Goal: Information Seeking & Learning: Check status

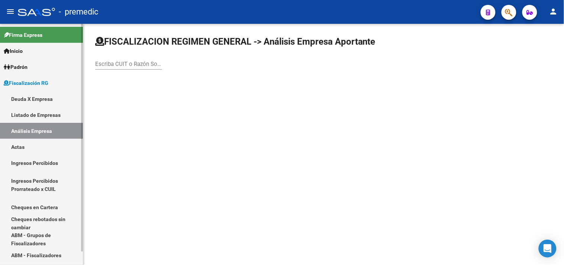
click at [46, 100] on link "Deuda X Empresa" at bounding box center [41, 99] width 83 height 16
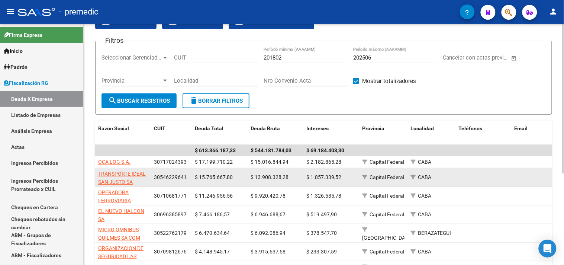
scroll to position [41, 0]
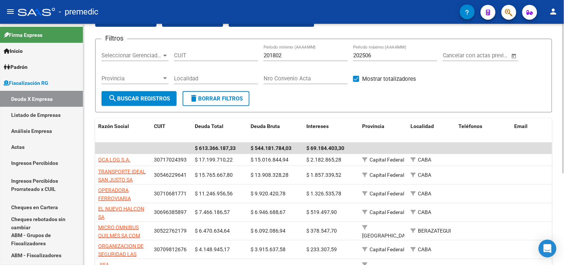
click at [377, 55] on input "202506" at bounding box center [395, 55] width 84 height 7
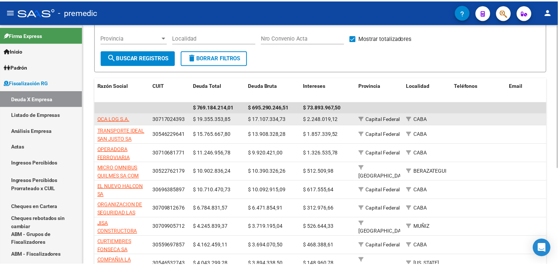
scroll to position [82, 0]
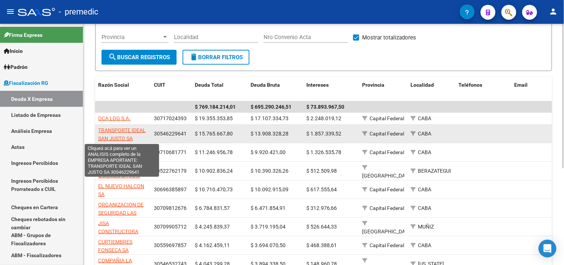
type input "202507"
click at [123, 136] on span "TRANSPORTE IDEAL SAN JUSTO SA" at bounding box center [122, 134] width 48 height 14
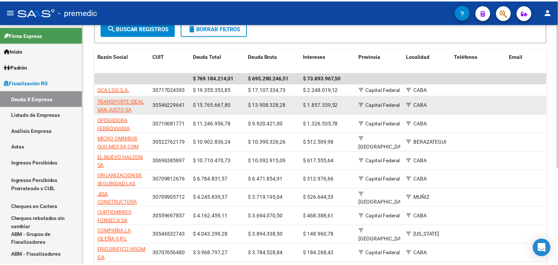
scroll to position [119, 0]
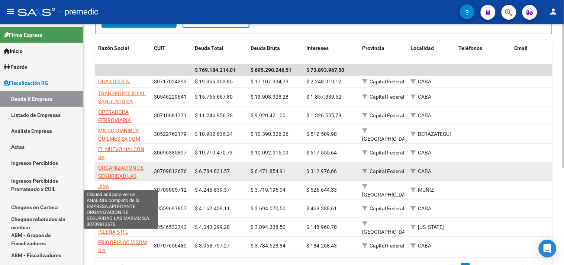
click at [125, 165] on span "ORGANIZACION DE SEGURIDAD LAS MARIAS S.A." at bounding box center [120, 176] width 45 height 23
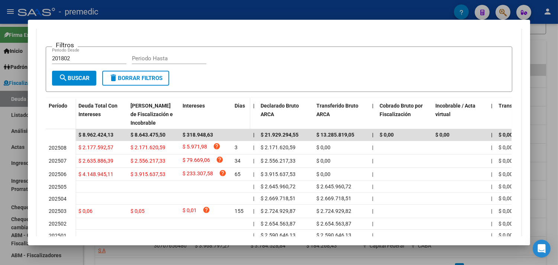
scroll to position [82, 0]
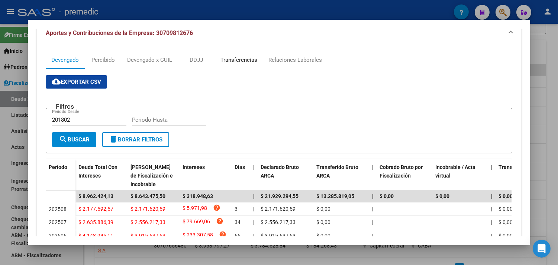
click at [240, 58] on div "Transferencias" at bounding box center [238, 60] width 37 height 8
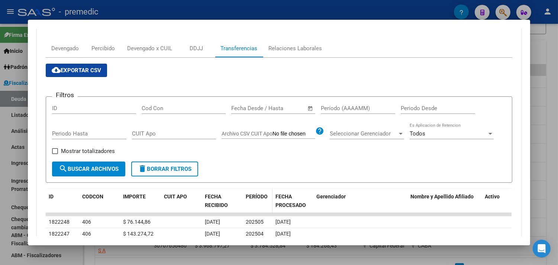
scroll to position [88, 0]
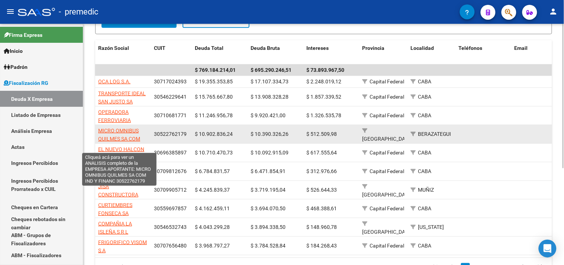
click at [127, 130] on span "MICRO OMNIBUS QUILMES SA COM IND Y FINANC" at bounding box center [119, 138] width 42 height 23
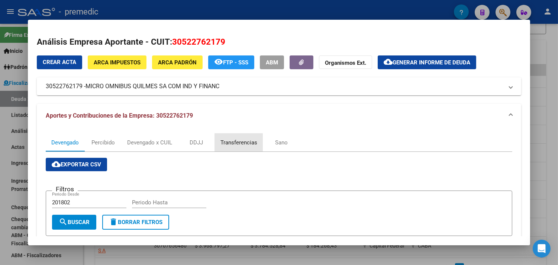
click at [217, 143] on div "Transferencias" at bounding box center [239, 142] width 48 height 18
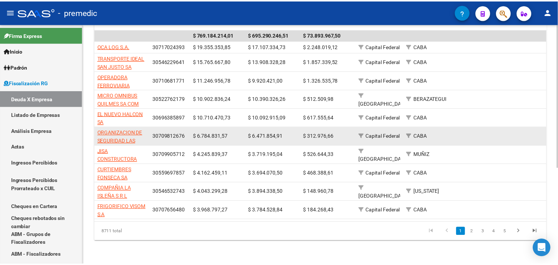
scroll to position [160, 0]
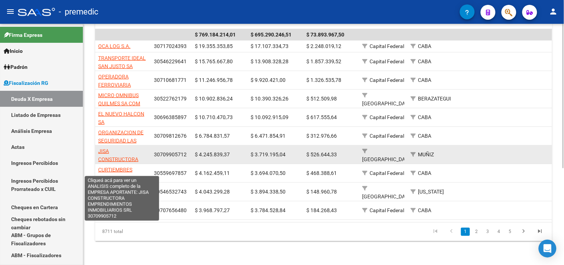
click at [101, 153] on span "JISA CONSTRUCTORA EMPRENDIMIENTOS INMOBILIARIOS SRL" at bounding box center [122, 163] width 48 height 31
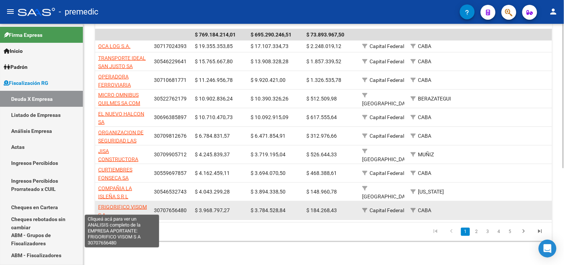
click at [133, 204] on span "FRIGORIFICO VISOM S A" at bounding box center [122, 211] width 49 height 14
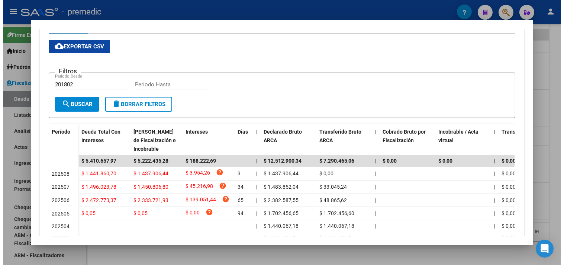
scroll to position [165, 0]
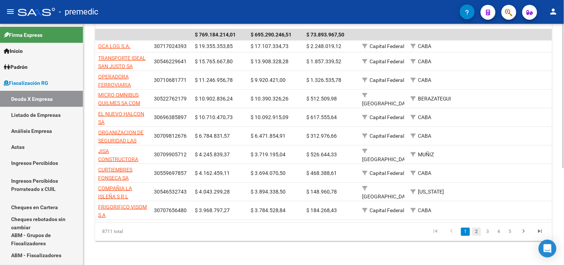
click at [474, 231] on link "2" at bounding box center [476, 231] width 9 height 8
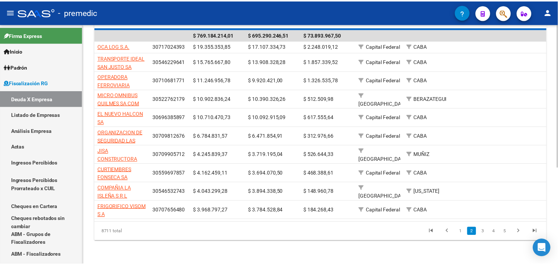
scroll to position [140, 0]
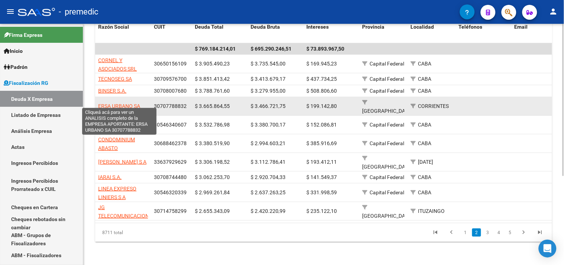
click at [130, 103] on span "ERSA URBANO SA" at bounding box center [119, 106] width 42 height 6
type textarea "30707788832"
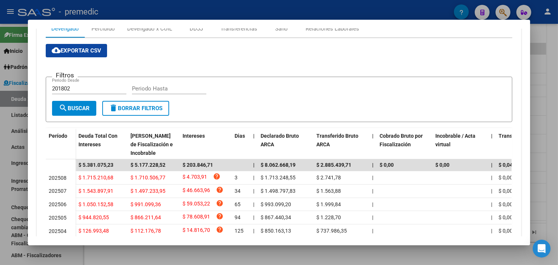
scroll to position [124, 0]
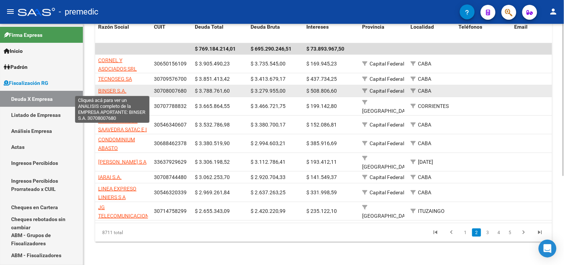
click at [120, 93] on span "BINSER S.A." at bounding box center [112, 91] width 28 height 6
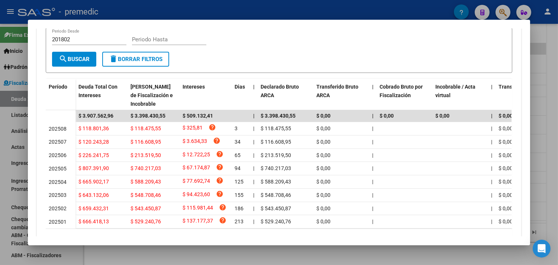
scroll to position [165, 0]
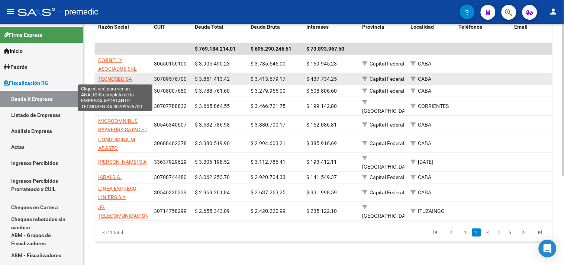
click at [108, 80] on span "TECNOSEG SA" at bounding box center [115, 79] width 34 height 6
type textarea "30709576700"
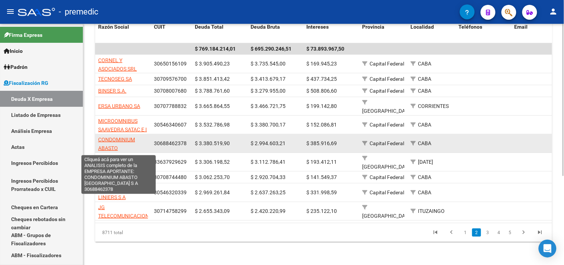
click at [100, 136] on span "CONDOMINIUM ABASTO [GEOGRAPHIC_DATA] S A" at bounding box center [123, 151] width 50 height 31
type textarea "30688462378"
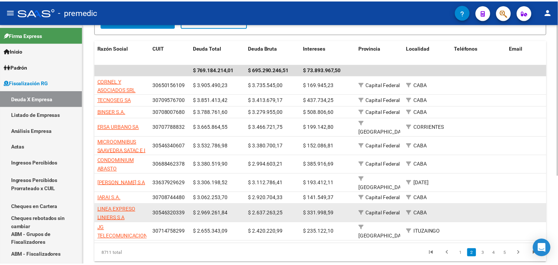
scroll to position [140, 0]
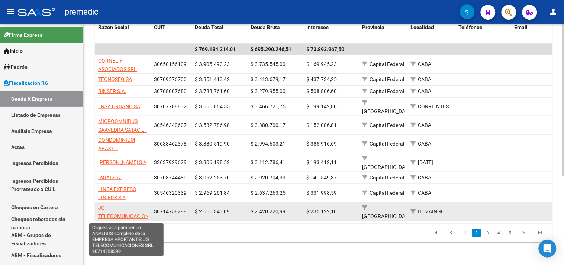
click at [113, 207] on span "JG TELECOMUNICACIONES SRL" at bounding box center [126, 215] width 57 height 23
type textarea "30714758299"
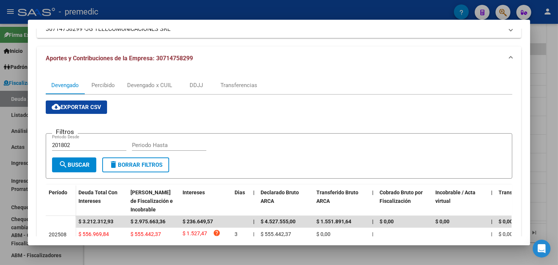
scroll to position [36, 0]
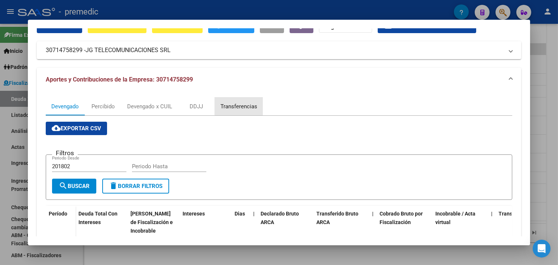
click at [231, 103] on div "Transferencias" at bounding box center [238, 106] width 37 height 8
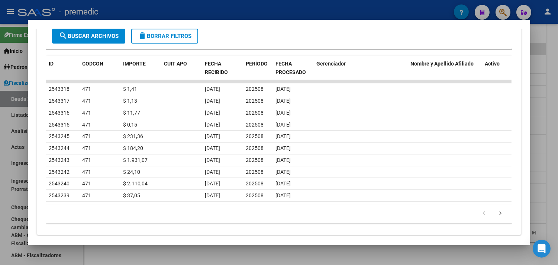
scroll to position [233, 0]
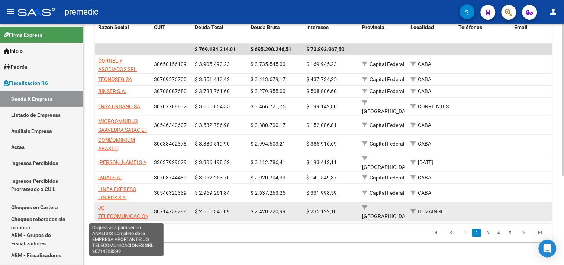
click at [129, 211] on span "JG TELECOMUNICACIONES SRL" at bounding box center [126, 215] width 57 height 23
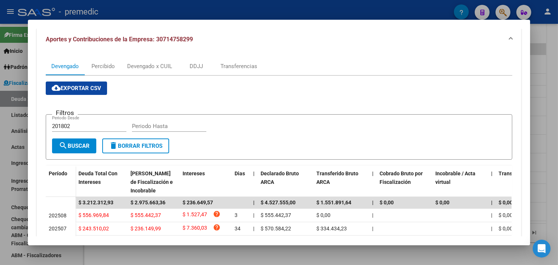
scroll to position [41, 0]
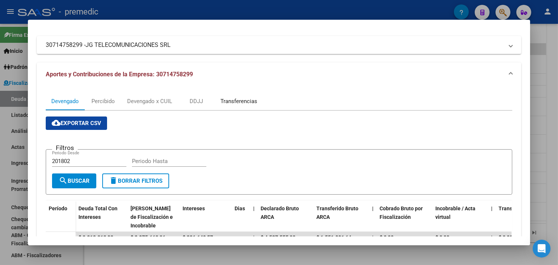
click at [221, 99] on div "Transferencias" at bounding box center [238, 101] width 37 height 8
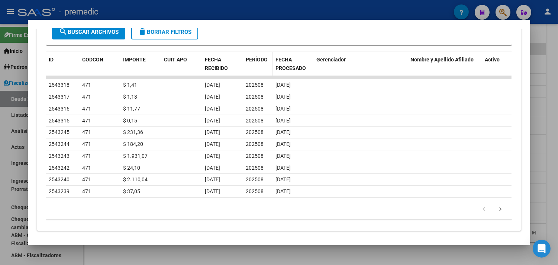
scroll to position [233, 0]
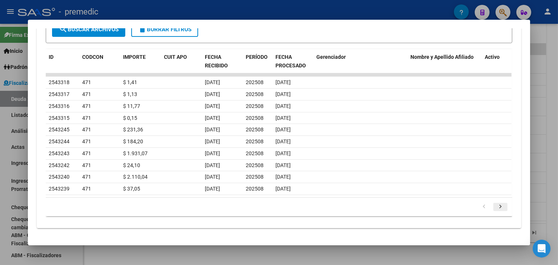
click at [496, 205] on icon "go to next page" at bounding box center [500, 207] width 10 height 9
click at [496, 209] on icon "go to next page" at bounding box center [500, 207] width 10 height 9
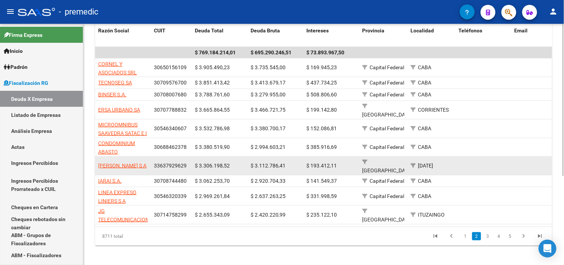
scroll to position [140, 0]
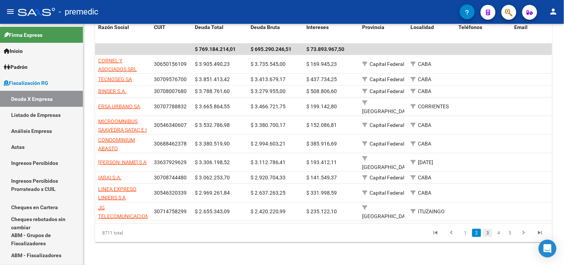
click at [487, 228] on link "3" at bounding box center [487, 232] width 9 height 8
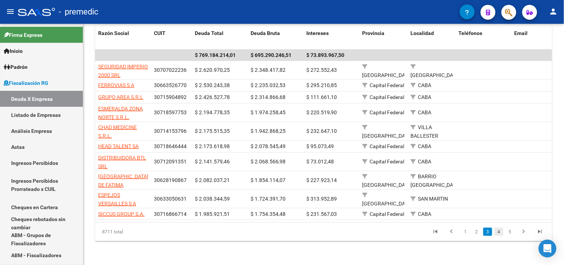
click at [499, 233] on link "4" at bounding box center [498, 231] width 9 height 8
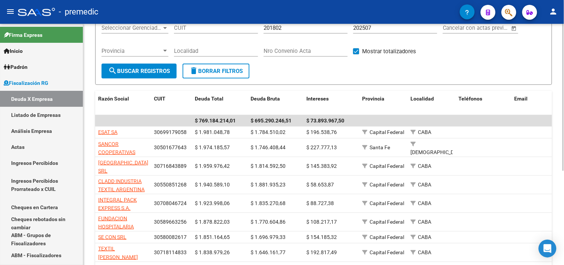
scroll to position [16, 0]
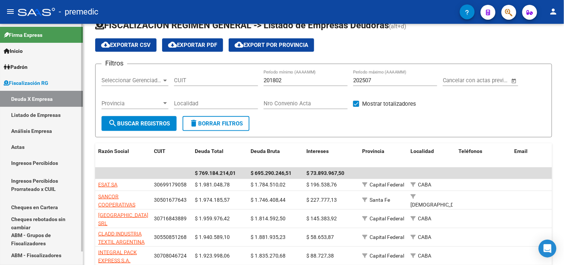
click at [56, 131] on link "Análisis Empresa" at bounding box center [41, 131] width 83 height 16
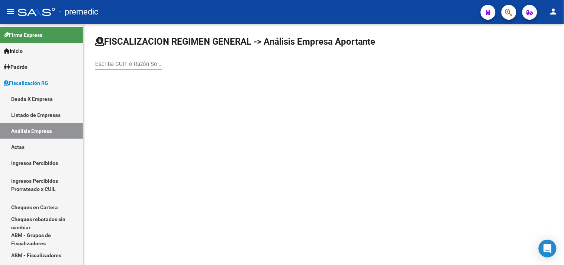
click at [130, 62] on input "Escriba CUIT o Razón Social para buscar" at bounding box center [128, 64] width 67 height 7
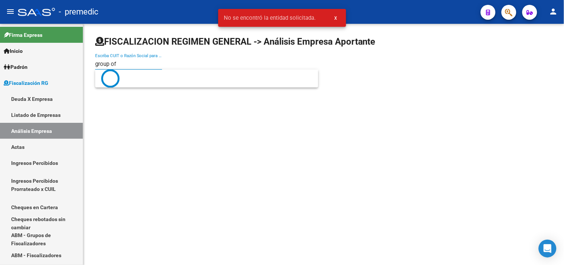
type input "group of"
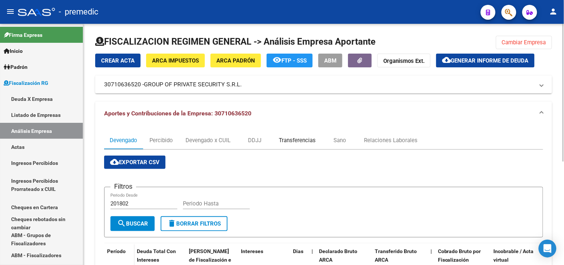
click at [287, 143] on div "Transferencias" at bounding box center [297, 140] width 37 height 8
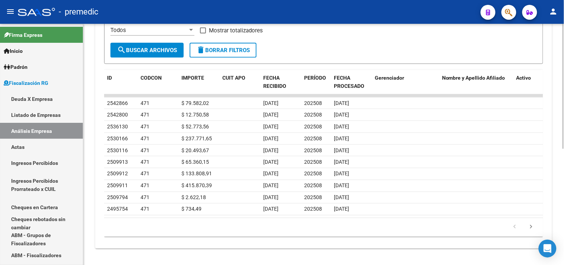
scroll to position [224, 0]
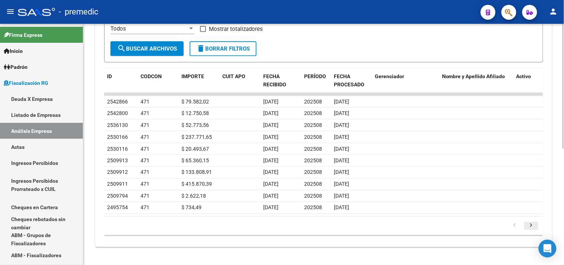
click at [533, 222] on icon "go to next page" at bounding box center [531, 226] width 10 height 9
click at [533, 227] on icon "go to next page" at bounding box center [531, 226] width 10 height 9
click at [529, 225] on icon "go to next page" at bounding box center [531, 226] width 10 height 9
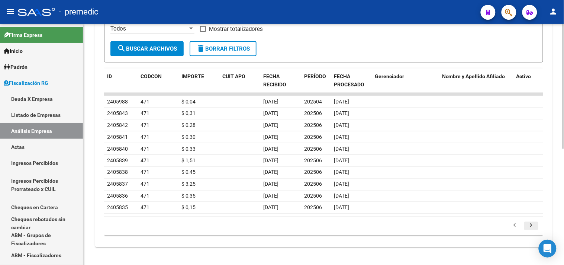
click at [529, 225] on icon "go to next page" at bounding box center [531, 226] width 10 height 9
click at [534, 225] on icon "go to next page" at bounding box center [531, 226] width 10 height 9
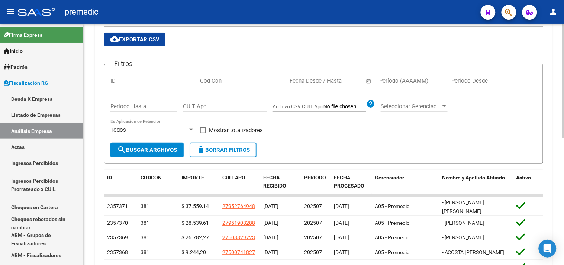
scroll to position [100, 0]
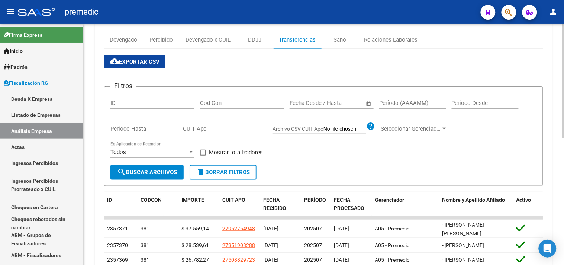
click at [125, 30] on div "Devengado Percibido Devengado x CUIL DDJJ Transferencias Sano Relaciones Labora…" at bounding box center [323, 213] width 457 height 376
click at [127, 33] on div "Devengado" at bounding box center [123, 40] width 39 height 18
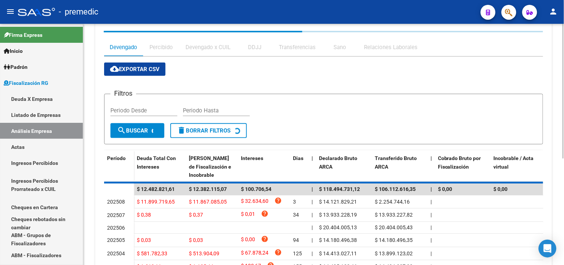
scroll to position [0, 0]
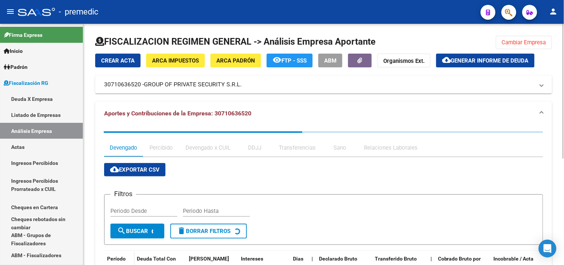
click at [129, 43] on h1 "FISCALIZACION REGIMEN GENERAL -> Análisis Empresa Aportante" at bounding box center [235, 42] width 280 height 12
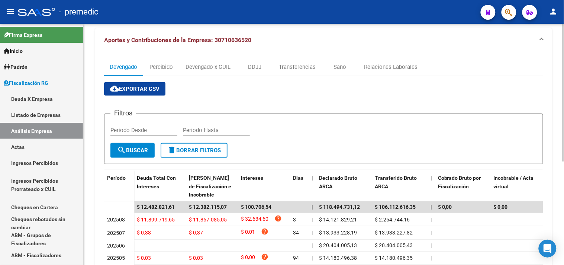
scroll to position [56, 0]
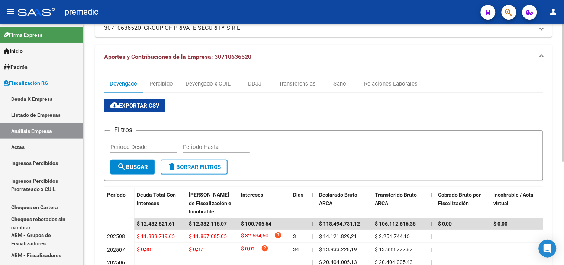
click at [286, 69] on div "Devengado Percibido Devengado x CUIL DDJJ Transferencias Sano Relaciones Labora…" at bounding box center [323, 216] width 457 height 295
click at [299, 90] on div "Transferencias" at bounding box center [297, 84] width 48 height 18
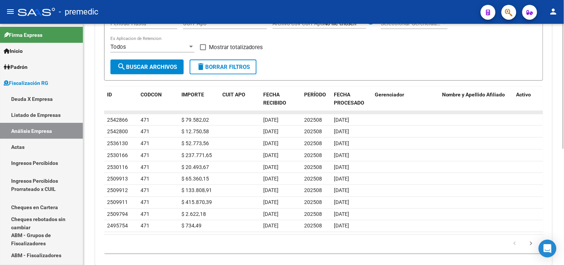
scroll to position [224, 0]
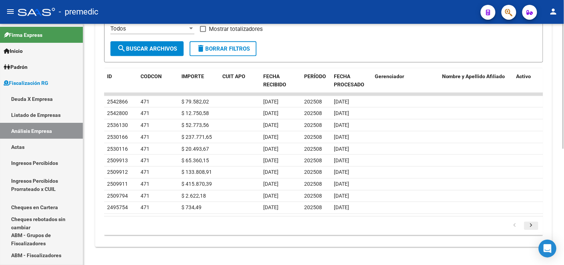
click at [534, 224] on icon "go to next page" at bounding box center [531, 226] width 10 height 9
click at [533, 224] on icon "go to next page" at bounding box center [531, 226] width 10 height 9
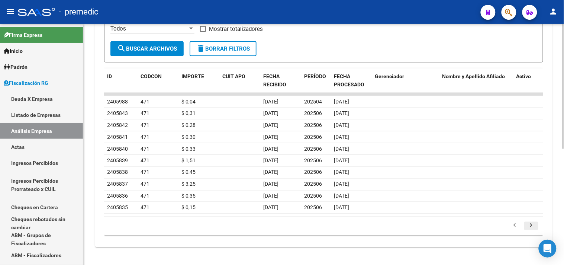
click at [533, 224] on icon "go to next page" at bounding box center [531, 226] width 10 height 9
click at [530, 227] on icon "go to next page" at bounding box center [531, 226] width 10 height 9
click at [531, 224] on icon "go to next page" at bounding box center [531, 226] width 10 height 9
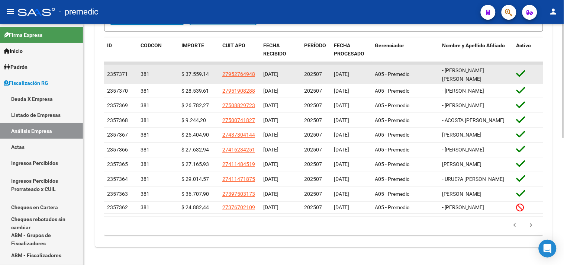
scroll to position [265, 0]
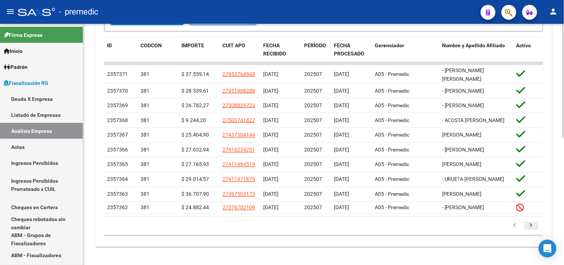
click at [530, 227] on icon "go to next page" at bounding box center [531, 226] width 10 height 9
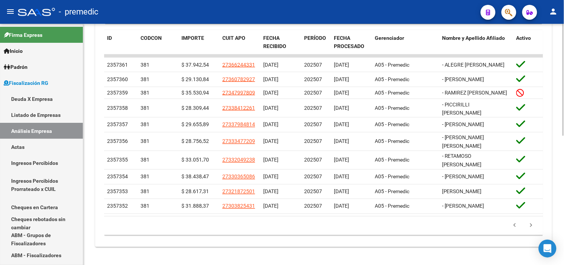
click at [531, 215] on datatable-selection "2357361 381 $ 37.942,54 27366244331 [DATE] 202507 [DATE] A05 - Premedic - ALEGR…" at bounding box center [323, 211] width 439 height 7
click at [531, 231] on icon "go to next page" at bounding box center [531, 226] width 10 height 9
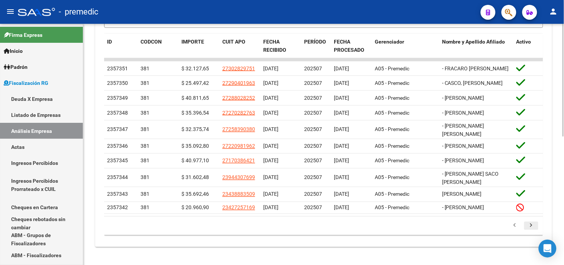
click at [529, 231] on icon "go to next page" at bounding box center [531, 226] width 10 height 9
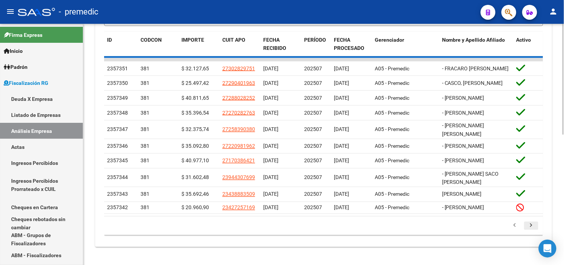
scroll to position [264, 0]
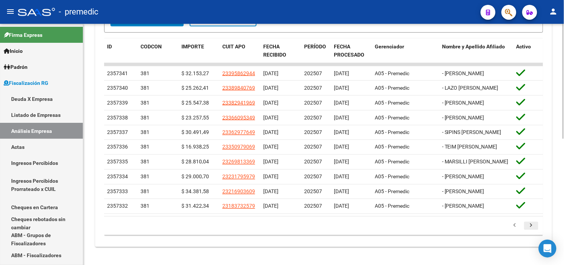
click at [529, 234] on div "cloud_download Exportar CSV Filtros ID Cod Con Fecha inicio – Fecha fin Fecha D…" at bounding box center [323, 68] width 439 height 345
click at [533, 226] on icon "go to next page" at bounding box center [531, 226] width 10 height 9
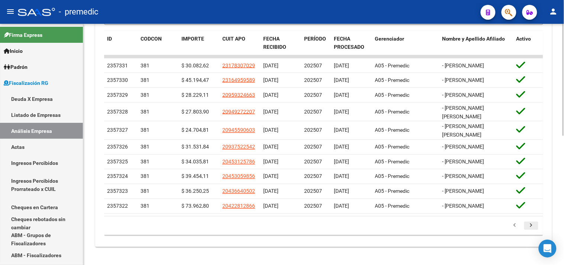
click at [533, 232] on li at bounding box center [531, 225] width 16 height 13
click at [532, 231] on icon "go to next page" at bounding box center [531, 226] width 10 height 9
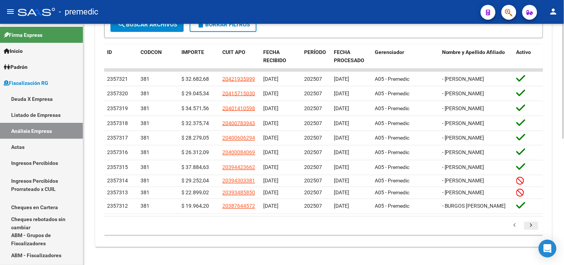
click at [529, 223] on icon "go to next page" at bounding box center [531, 226] width 10 height 9
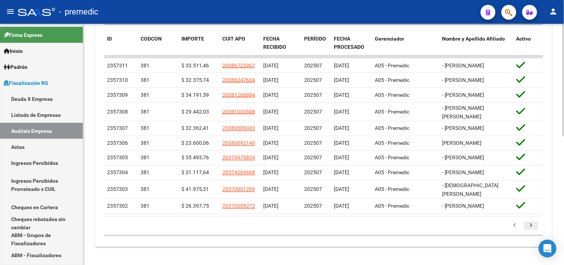
click at [531, 231] on icon "go to next page" at bounding box center [531, 226] width 10 height 9
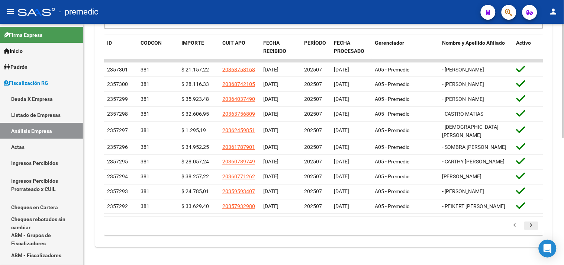
click at [531, 231] on icon "go to next page" at bounding box center [531, 226] width 10 height 9
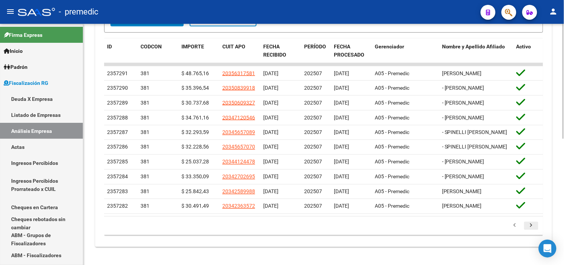
click at [530, 227] on icon "go to next page" at bounding box center [531, 226] width 10 height 9
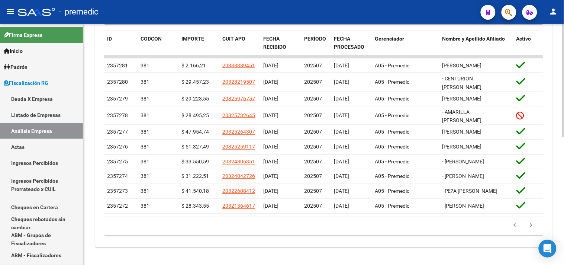
click at [530, 227] on li at bounding box center [531, 225] width 16 height 13
click at [531, 231] on icon "go to next page" at bounding box center [531, 226] width 10 height 9
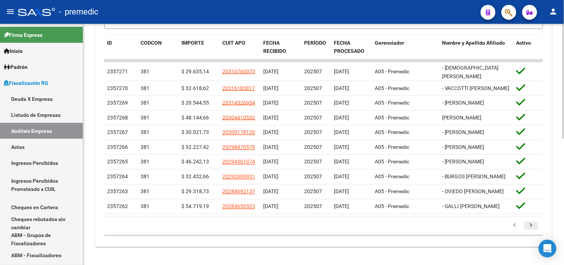
click at [531, 231] on li at bounding box center [531, 225] width 16 height 13
click at [530, 225] on icon "go to next page" at bounding box center [531, 226] width 10 height 9
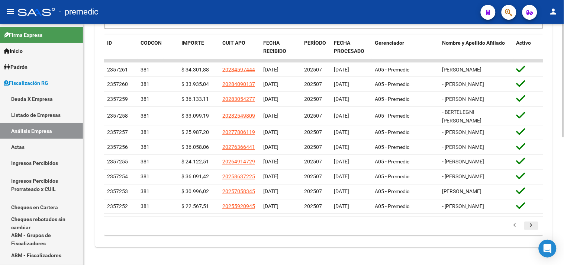
click at [530, 231] on icon "go to next page" at bounding box center [531, 226] width 10 height 9
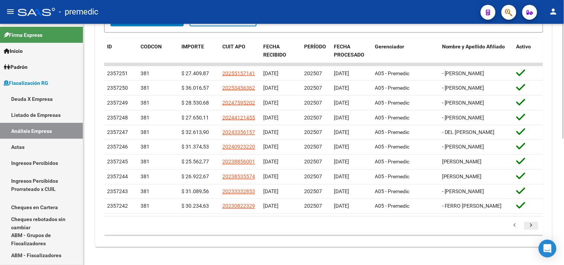
click at [529, 225] on icon "go to next page" at bounding box center [531, 226] width 10 height 9
click at [529, 225] on div "179.769.313.486.231.570.000.000.000.000.000.000.000.000.000.000.000.000.000.000…" at bounding box center [323, 225] width 439 height 19
click at [531, 231] on icon "go to next page" at bounding box center [531, 226] width 10 height 9
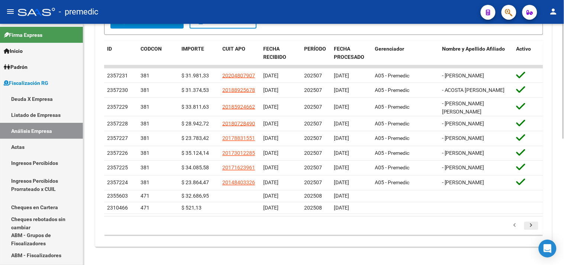
click at [531, 226] on icon "go to next page" at bounding box center [531, 226] width 10 height 9
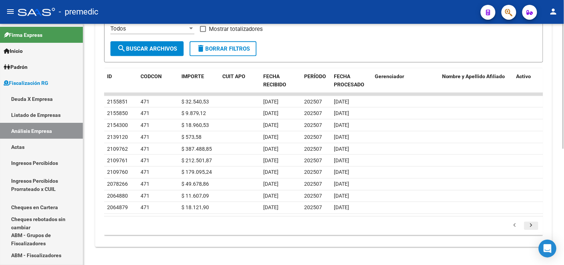
scroll to position [224, 0]
click at [532, 228] on icon "go to next page" at bounding box center [531, 226] width 10 height 9
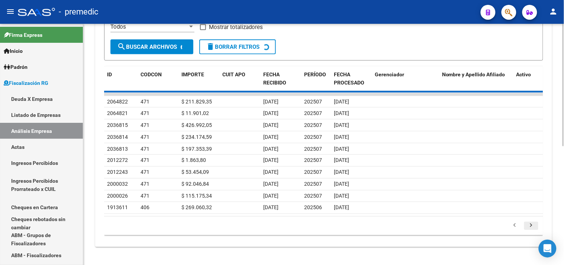
scroll to position [261, 0]
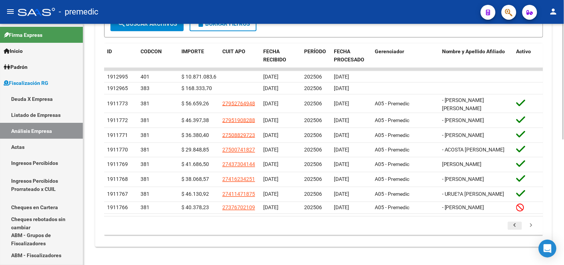
click at [516, 223] on icon "go to previous page" at bounding box center [515, 226] width 10 height 9
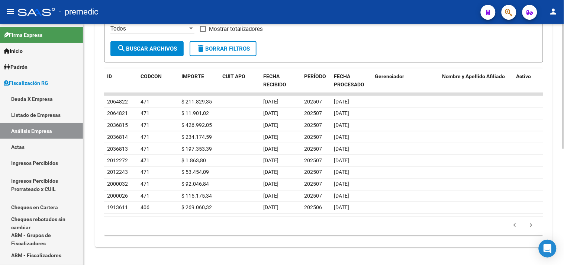
scroll to position [224, 0]
click at [515, 225] on icon "go to previous page" at bounding box center [515, 226] width 10 height 9
click at [516, 225] on icon "go to previous page" at bounding box center [515, 226] width 10 height 9
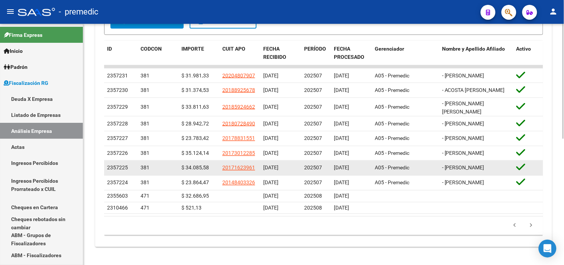
scroll to position [1, 0]
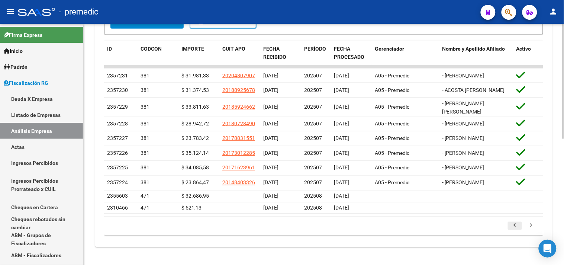
click at [516, 230] on icon "go to previous page" at bounding box center [515, 226] width 10 height 9
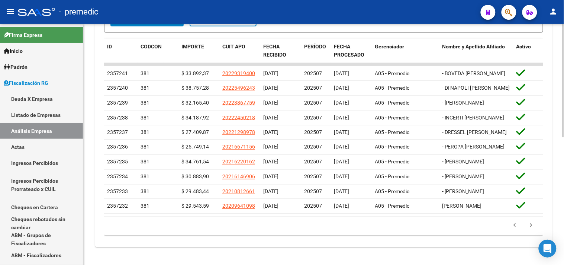
scroll to position [261, 0]
click at [515, 231] on icon "go to previous page" at bounding box center [515, 226] width 10 height 9
click at [512, 228] on icon "go to previous page" at bounding box center [515, 226] width 10 height 9
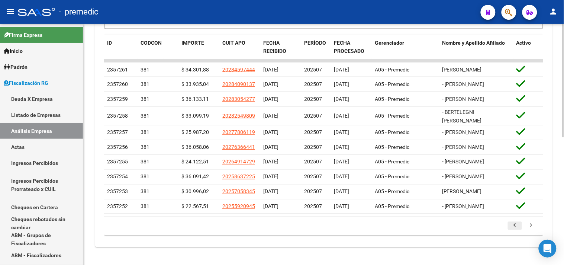
click at [513, 231] on icon "go to previous page" at bounding box center [515, 226] width 10 height 9
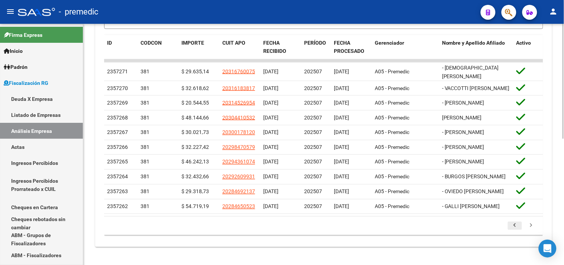
click at [512, 229] on icon "go to previous page" at bounding box center [515, 226] width 10 height 9
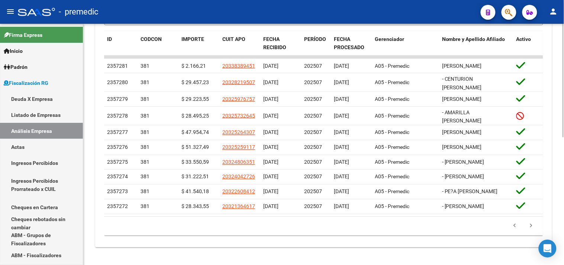
click at [515, 229] on li at bounding box center [514, 226] width 16 height 13
click at [516, 231] on icon "go to previous page" at bounding box center [515, 226] width 10 height 9
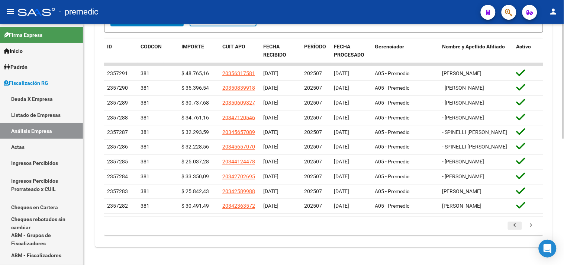
click at [513, 229] on icon "go to previous page" at bounding box center [515, 226] width 10 height 9
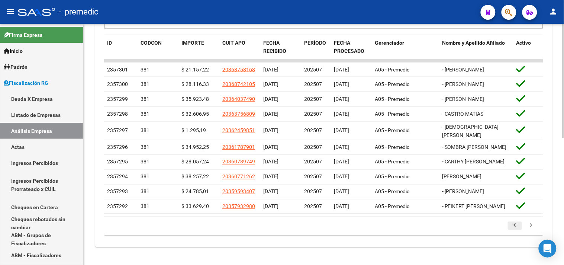
click at [515, 229] on icon "go to previous page" at bounding box center [515, 226] width 10 height 9
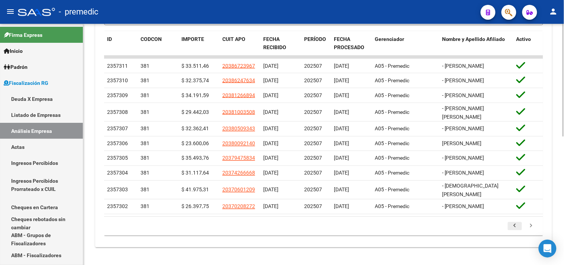
click at [514, 231] on icon "go to previous page" at bounding box center [515, 226] width 10 height 9
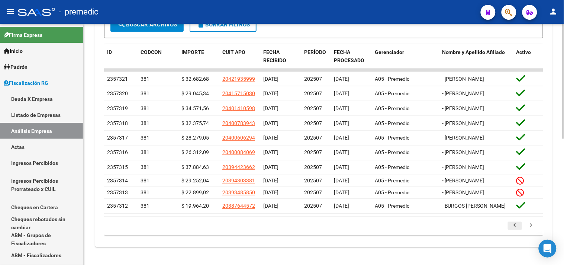
click at [514, 234] on div "179.769.313.486.231.570.000.000.000.000.000.000.000.000.000.000.000.000.000.000…" at bounding box center [323, 225] width 439 height 19
click at [513, 230] on icon "go to previous page" at bounding box center [515, 226] width 10 height 9
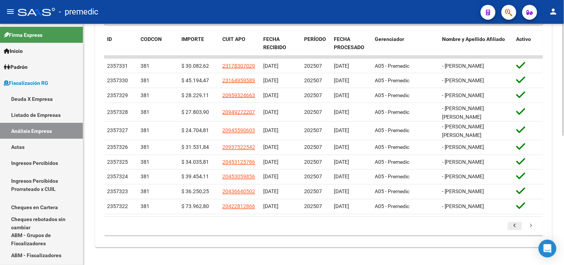
click at [515, 231] on icon "go to previous page" at bounding box center [515, 226] width 10 height 9
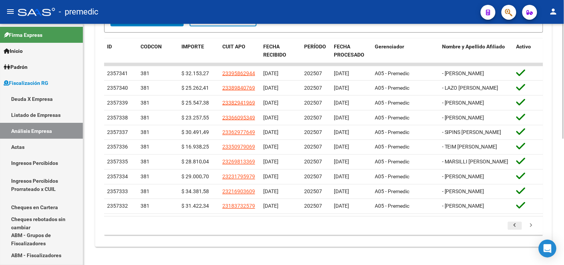
click at [514, 231] on icon "go to previous page" at bounding box center [515, 226] width 10 height 9
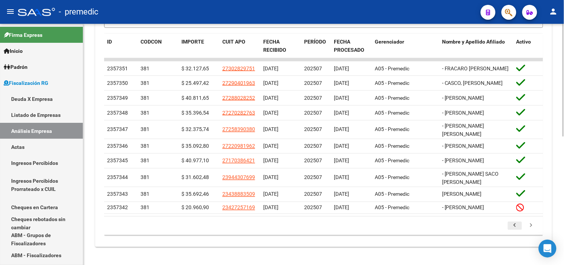
click at [513, 231] on icon "go to previous page" at bounding box center [515, 226] width 10 height 9
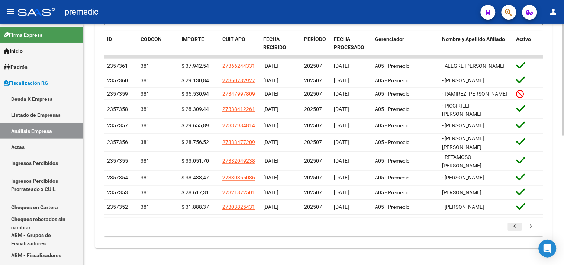
click at [514, 232] on icon "go to previous page" at bounding box center [515, 227] width 10 height 9
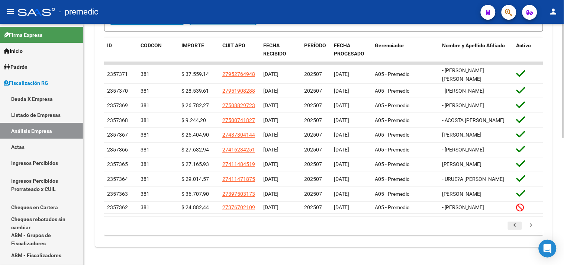
click at [514, 234] on div "179.769.313.486.231.570.000.000.000.000.000.000.000.000.000.000.000.000.000.000…" at bounding box center [323, 225] width 439 height 19
click at [511, 231] on icon "go to previous page" at bounding box center [515, 226] width 10 height 9
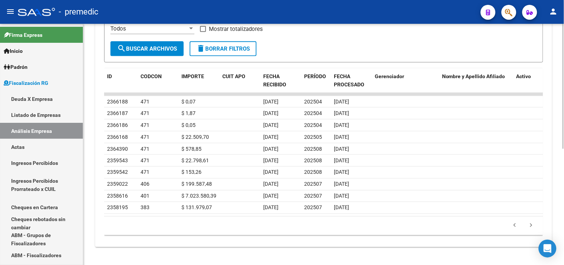
scroll to position [224, 0]
click at [517, 229] on icon "go to previous page" at bounding box center [515, 226] width 10 height 9
click at [517, 228] on icon "go to previous page" at bounding box center [515, 226] width 10 height 9
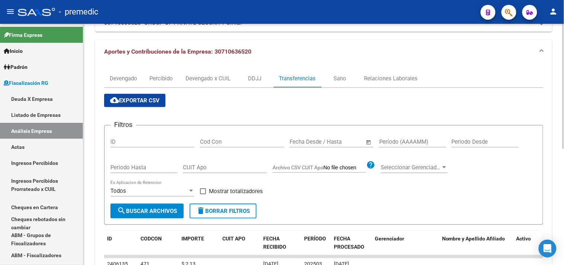
scroll to position [59, 0]
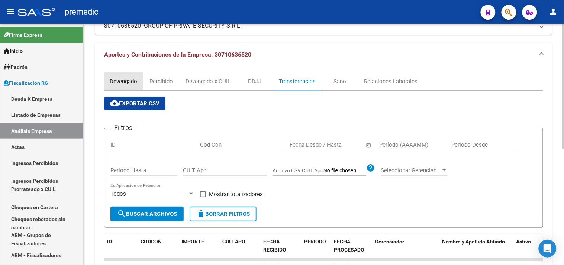
click at [135, 83] on div "Devengado" at bounding box center [123, 81] width 27 height 8
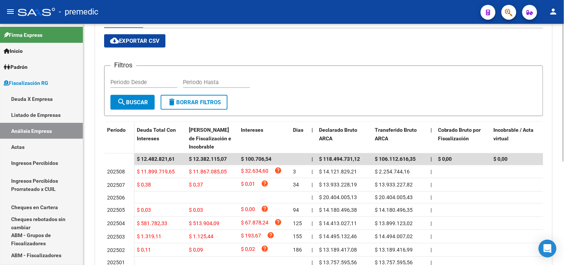
scroll to position [124, 0]
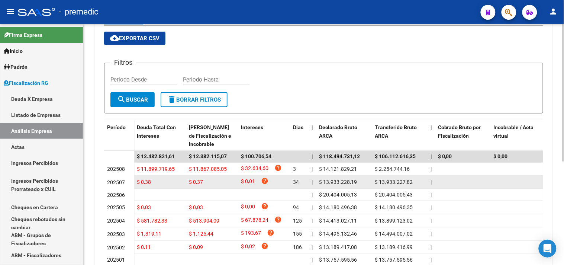
click at [385, 179] on span "$ 13.933.227,82" at bounding box center [393, 182] width 38 height 6
drag, startPoint x: 379, startPoint y: 180, endPoint x: 411, endPoint y: 179, distance: 32.0
click at [411, 179] on span "$ 13.933.227,82" at bounding box center [393, 182] width 38 height 6
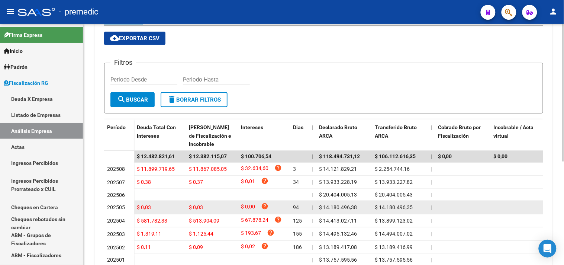
copy span "13.933.227,82"
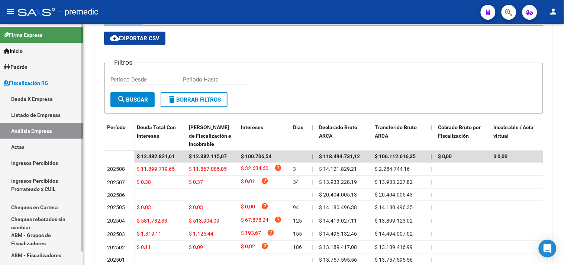
click at [45, 94] on link "Deuda X Empresa" at bounding box center [41, 99] width 83 height 16
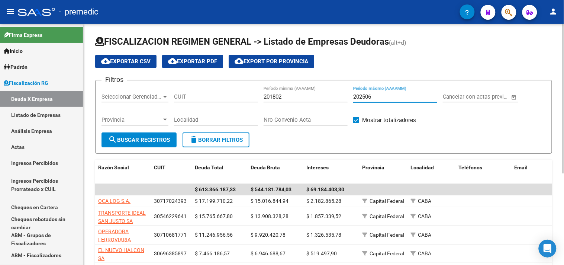
click at [399, 97] on input "202506" at bounding box center [395, 96] width 84 height 7
type input "202507"
click at [154, 142] on span "search Buscar Registros" at bounding box center [139, 139] width 62 height 7
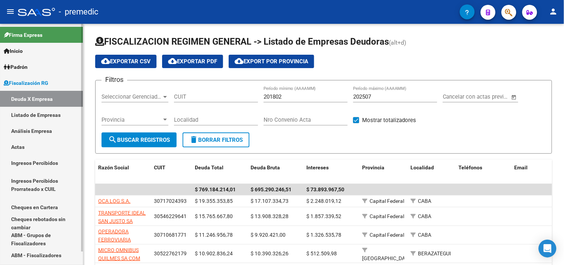
click at [49, 113] on link "Listado de Empresas" at bounding box center [41, 115] width 83 height 16
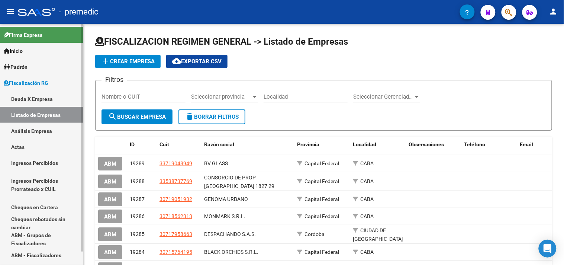
click at [45, 125] on link "Análisis Empresa" at bounding box center [41, 131] width 83 height 16
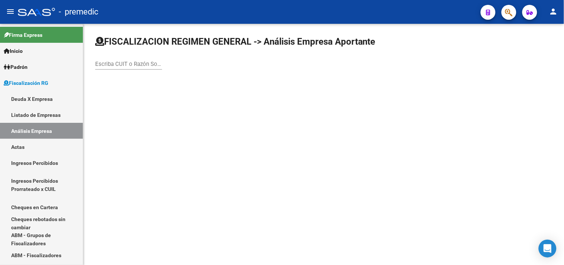
click at [139, 66] on input "Escriba CUIT o Razón Social para buscar" at bounding box center [128, 64] width 67 height 7
paste input "ESAT S.A"
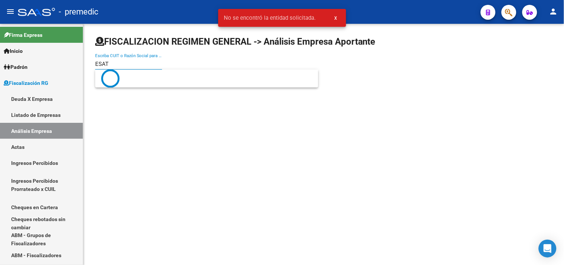
type input "ESAT"
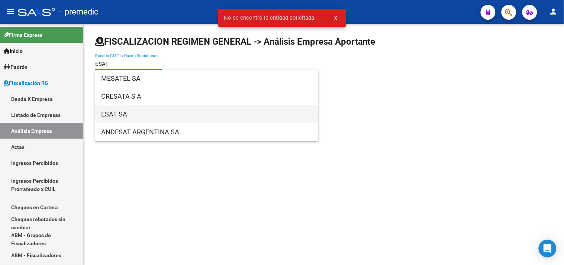
click at [136, 117] on span "ESAT SA" at bounding box center [206, 114] width 211 height 18
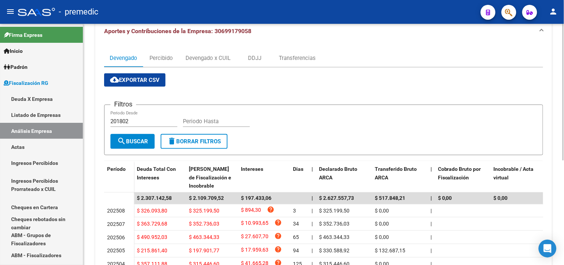
scroll to position [82, 0]
click at [206, 57] on div "Devengado x CUIL" at bounding box center [207, 57] width 45 height 8
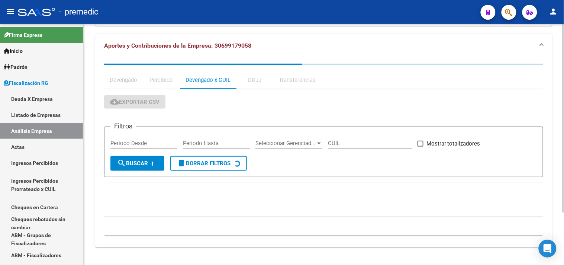
scroll to position [0, 0]
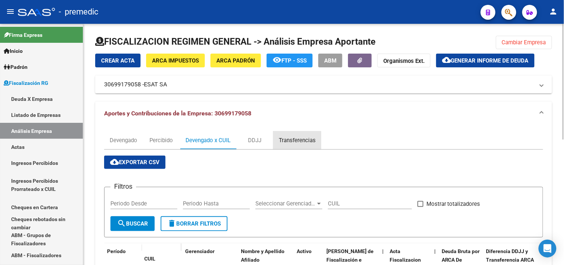
click at [285, 149] on div "Transferencias" at bounding box center [297, 140] width 48 height 18
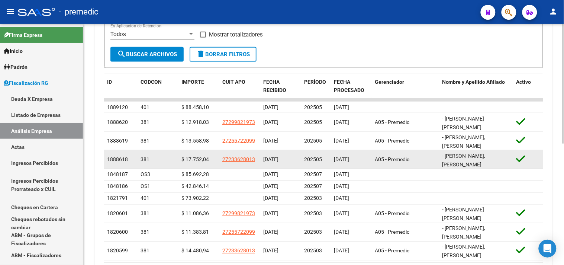
scroll to position [202, 0]
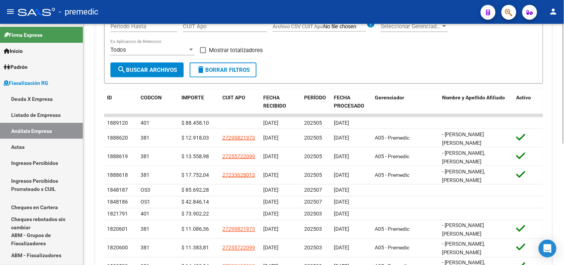
click at [315, 53] on div "Filtros ID Cod Con Fecha inicio – Fecha fin Fecha Desde / Hasta Período (AAAAMM…" at bounding box center [323, 26] width 426 height 72
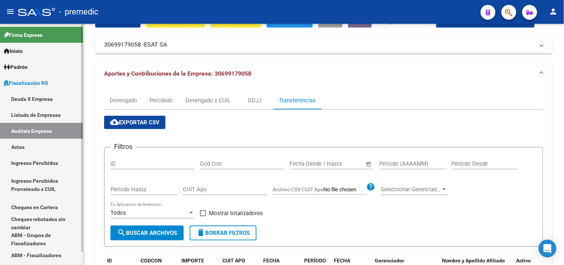
scroll to position [38, 0]
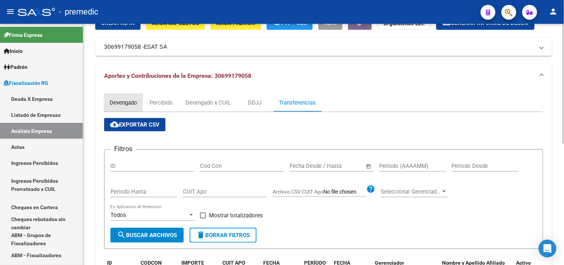
click at [118, 101] on div "Devengado" at bounding box center [123, 102] width 27 height 8
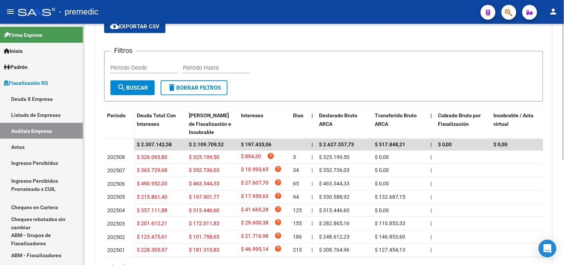
scroll to position [101, 0]
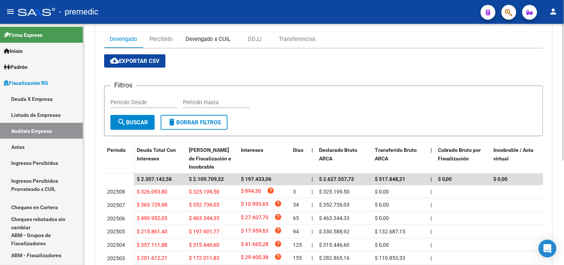
click at [202, 34] on div "Devengado x CUIL" at bounding box center [208, 39] width 56 height 18
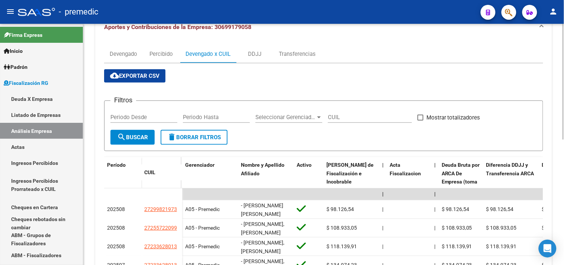
scroll to position [84, 0]
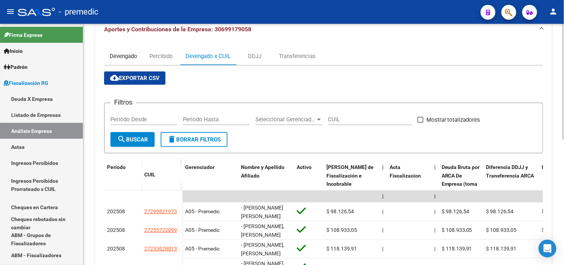
drag, startPoint x: 133, startPoint y: 52, endPoint x: 146, endPoint y: 71, distance: 23.3
click at [132, 51] on div "Devengado" at bounding box center [123, 56] width 39 height 18
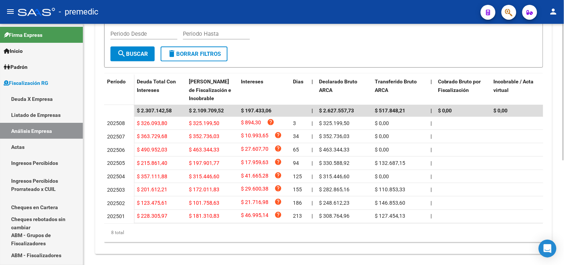
scroll to position [184, 0]
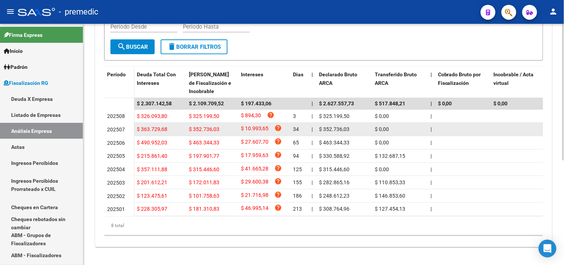
drag, startPoint x: 322, startPoint y: 120, endPoint x: 349, endPoint y: 121, distance: 26.8
click at [350, 125] on div "$ 352.736,03" at bounding box center [344, 129] width 50 height 9
copy span "352.736,03"
